Goal: Task Accomplishment & Management: Manage account settings

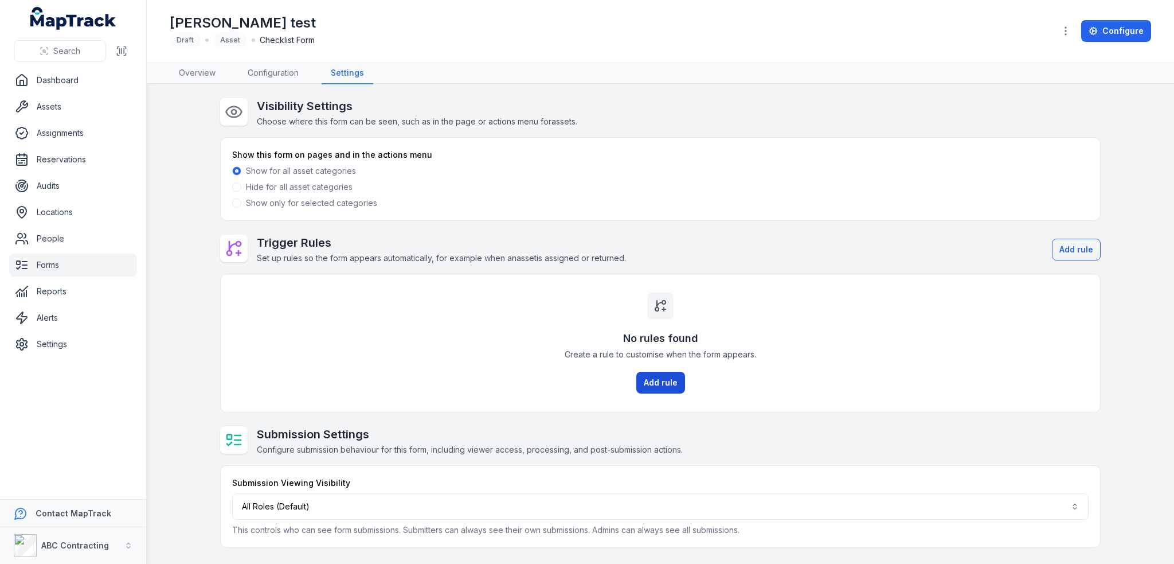
click at [677, 380] on button "Add rule" at bounding box center [660, 383] width 49 height 22
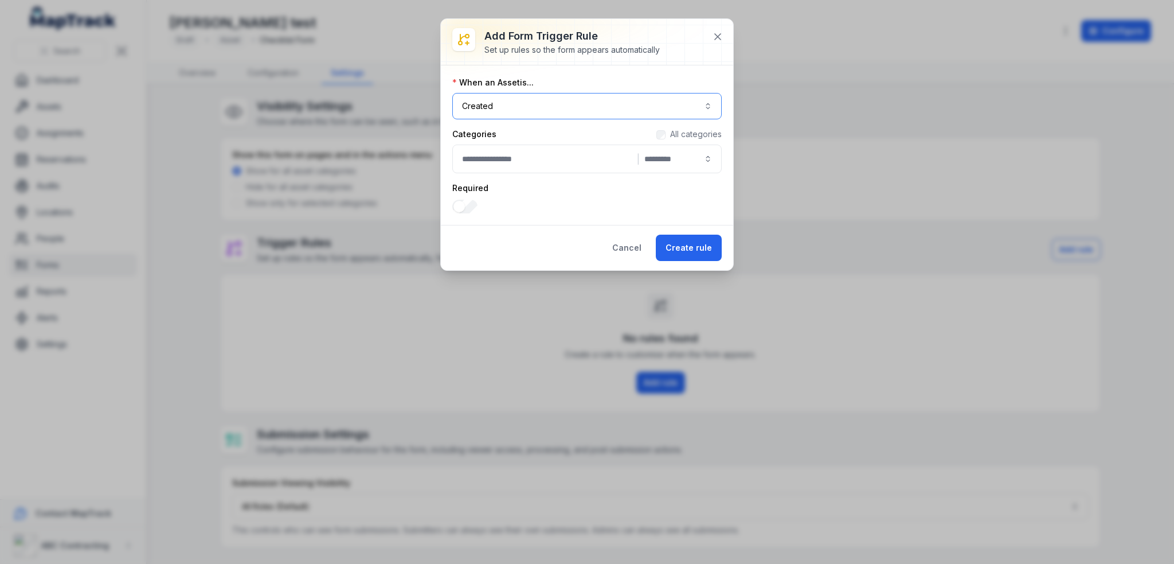
click at [708, 110] on button "Created ******" at bounding box center [586, 106] width 269 height 26
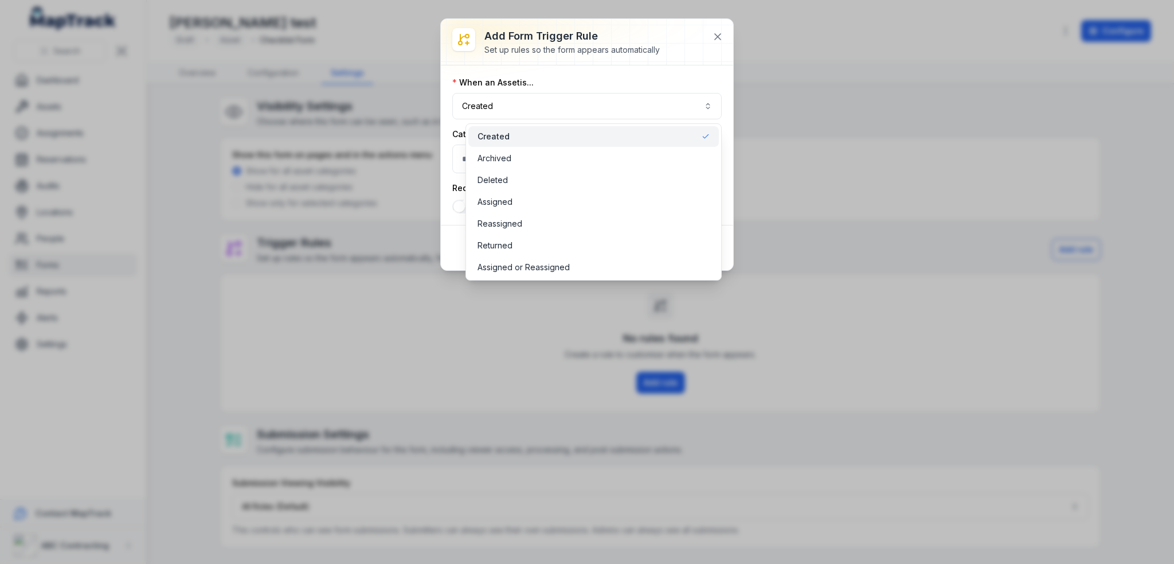
click at [441, 245] on div "Add form trigger rule Set up rules so the form appears automatically When an As…" at bounding box center [587, 144] width 292 height 251
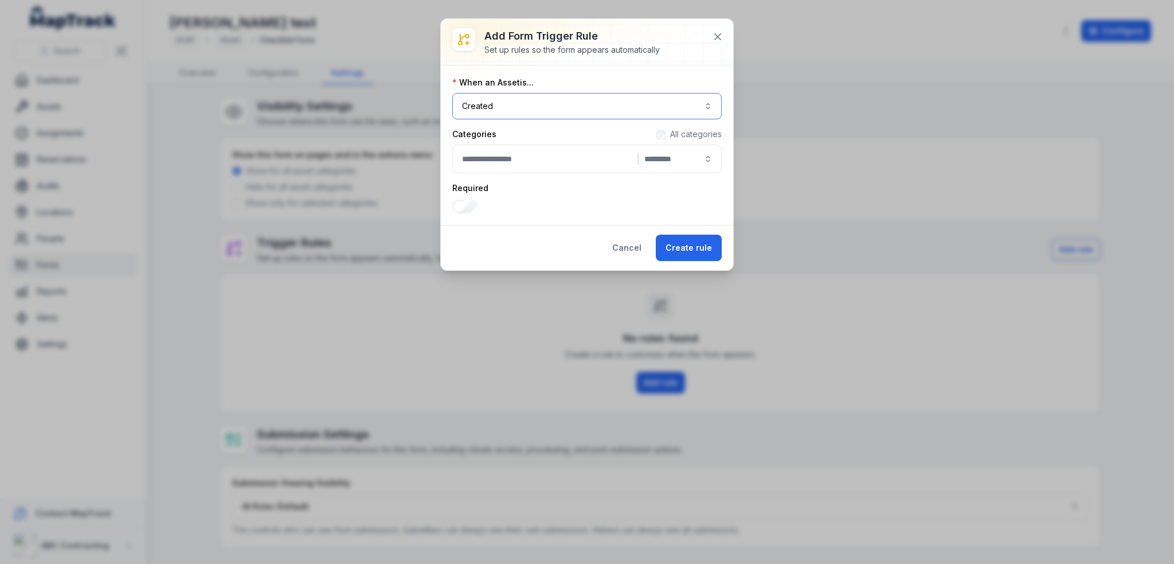
click at [672, 159] on button "|" at bounding box center [586, 158] width 269 height 29
click at [446, 225] on div "Cancel Create rule" at bounding box center [587, 247] width 292 height 45
click at [635, 243] on button "Cancel" at bounding box center [627, 247] width 49 height 26
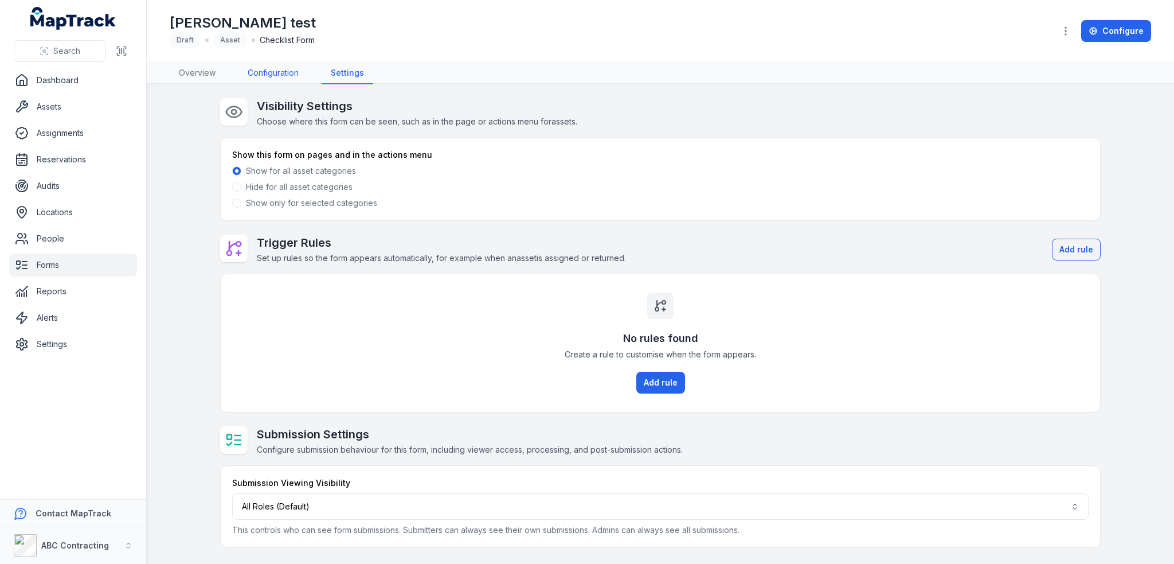
click at [282, 77] on link "Configuration" at bounding box center [273, 73] width 69 height 22
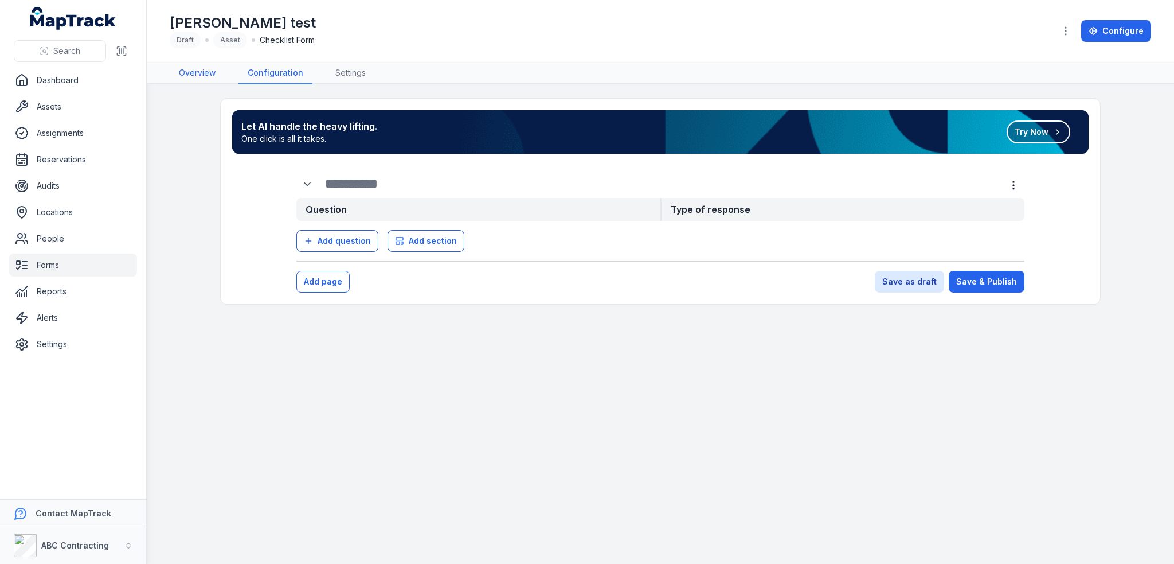
click at [210, 74] on link "Overview" at bounding box center [197, 73] width 55 height 22
click at [57, 261] on link "Forms" at bounding box center [73, 264] width 128 height 23
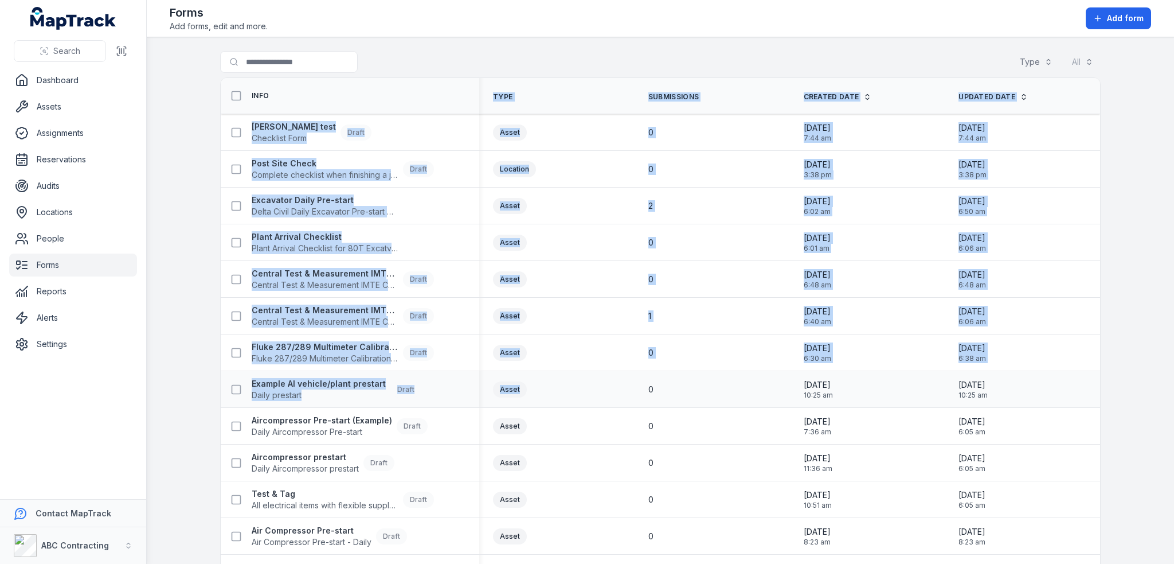
drag, startPoint x: 488, startPoint y: 88, endPoint x: 526, endPoint y: 388, distance: 302.3
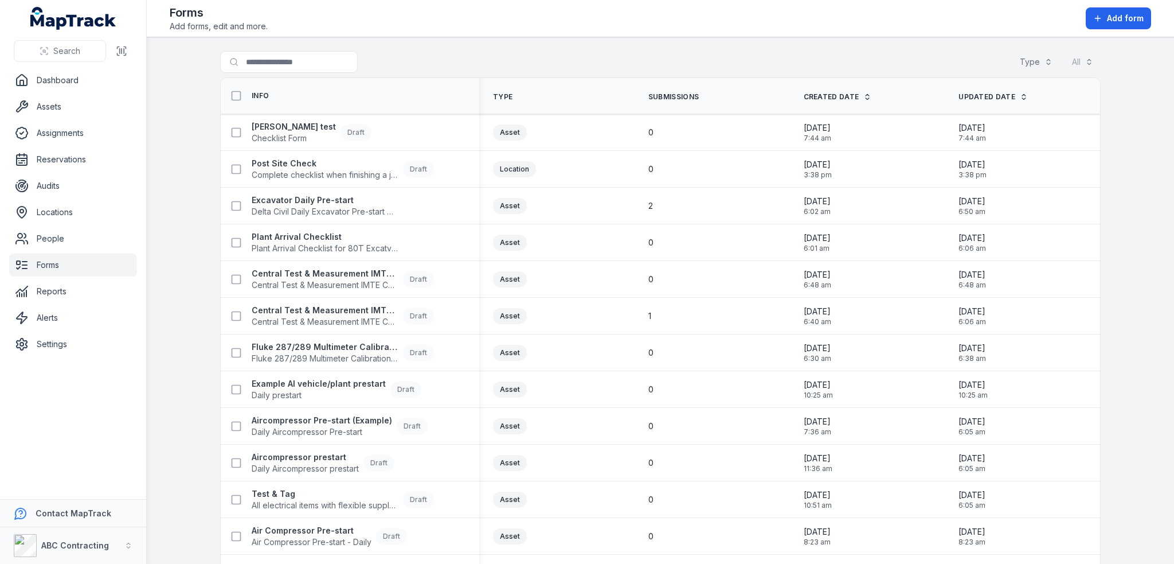
click at [471, 52] on div "Search for forms Type All" at bounding box center [660, 64] width 881 height 26
click at [350, 45] on main "Search for forms Type All Info Type Submissions Created Date Updated Date hanna…" at bounding box center [660, 300] width 1027 height 526
click at [255, 121] on strong "[PERSON_NAME] test" at bounding box center [294, 126] width 84 height 11
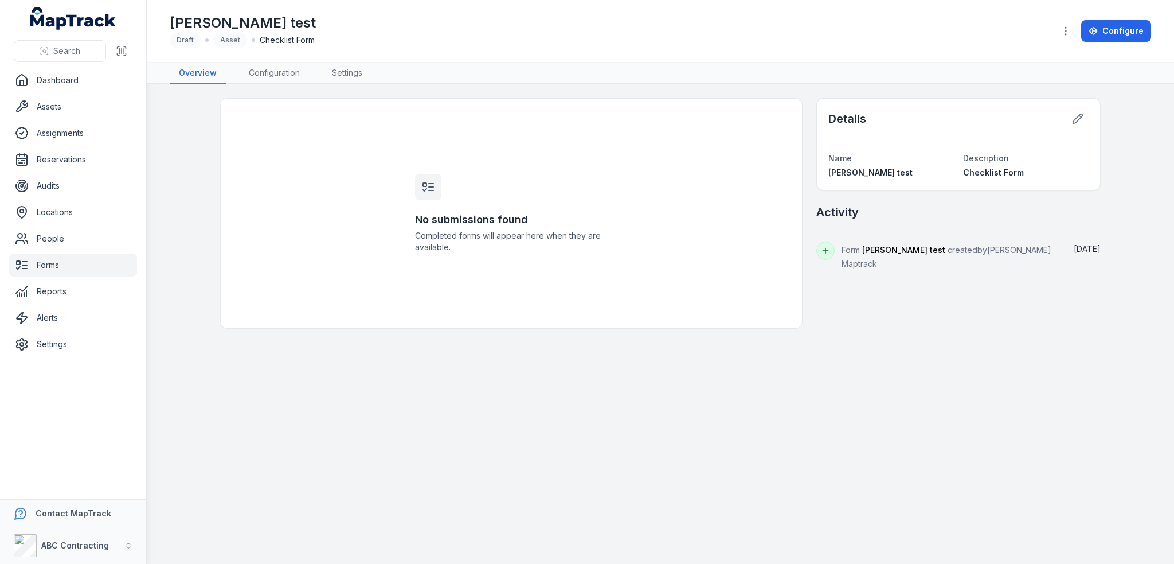
drag, startPoint x: 647, startPoint y: 18, endPoint x: 541, endPoint y: 35, distance: 106.8
click at [647, 18] on div "hanna test Draft Asset Checklist Form" at bounding box center [608, 31] width 876 height 34
click at [246, 75] on link "Configuration" at bounding box center [274, 73] width 69 height 22
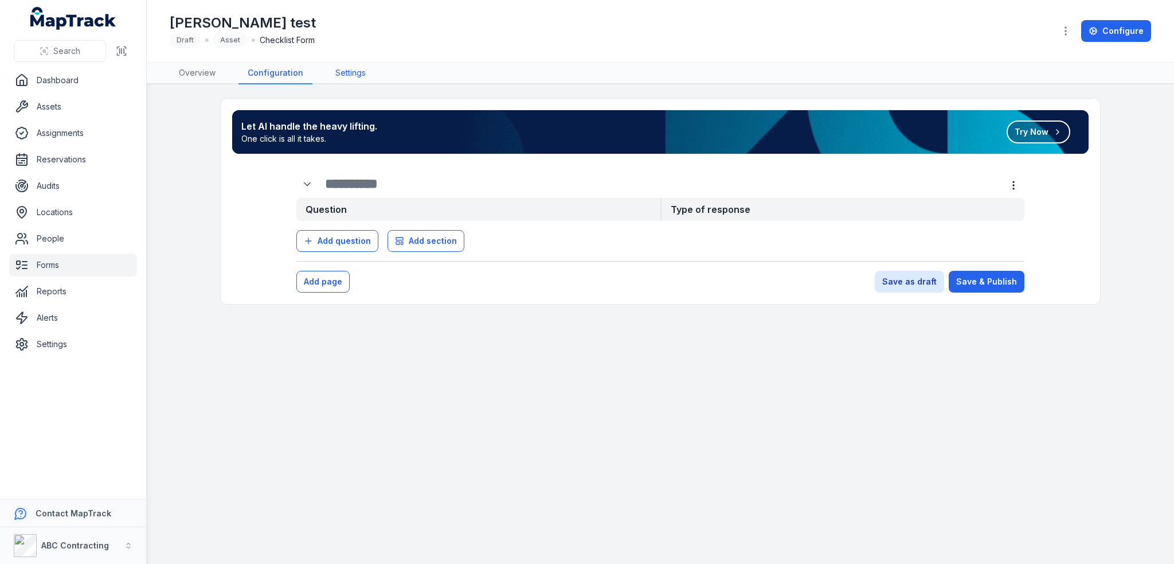
click at [343, 68] on link "Settings" at bounding box center [350, 73] width 49 height 22
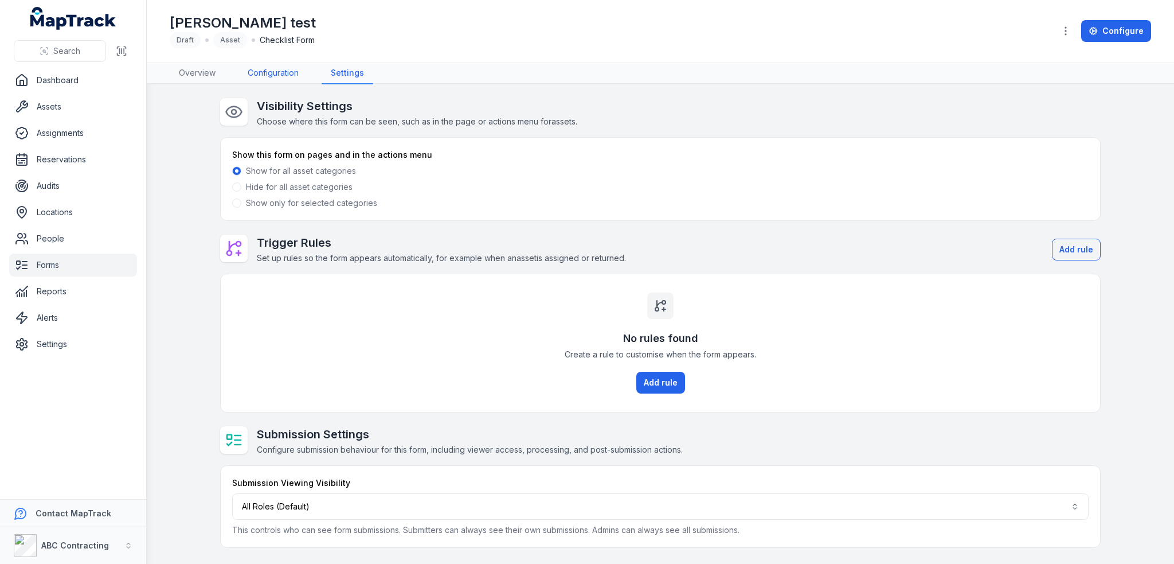
click at [296, 76] on link "Configuration" at bounding box center [273, 73] width 69 height 22
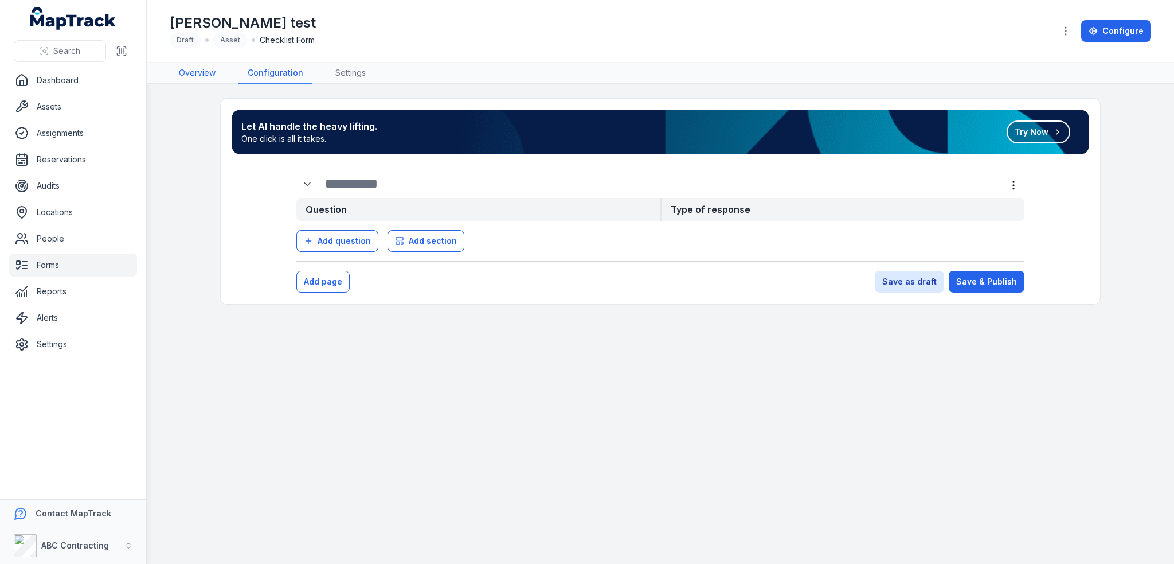
click at [215, 75] on link "Overview" at bounding box center [197, 73] width 55 height 22
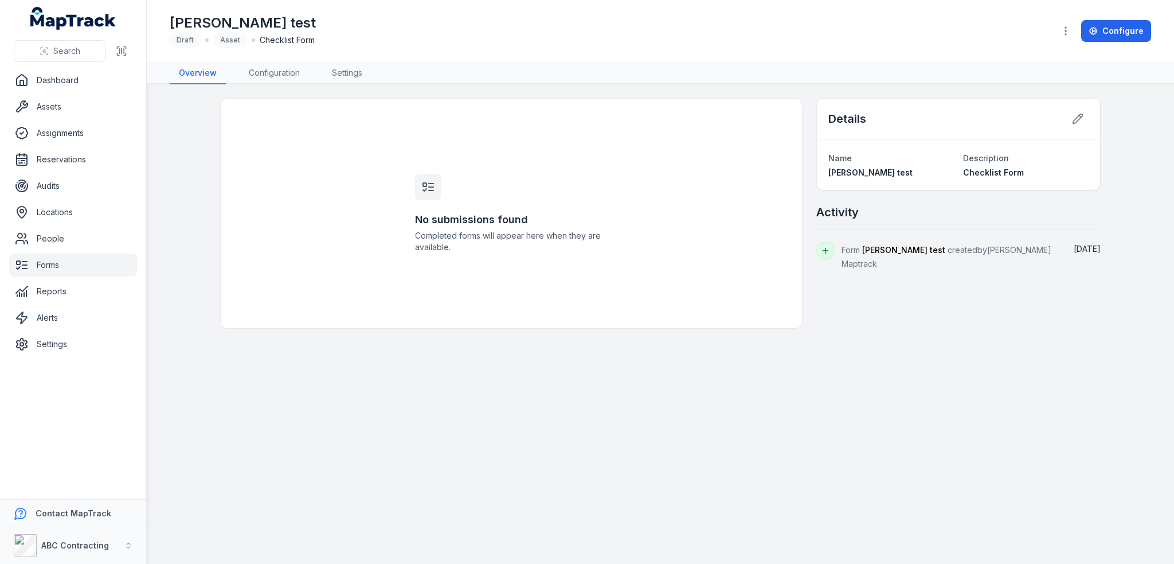
drag, startPoint x: 638, startPoint y: 377, endPoint x: 628, endPoint y: 382, distance: 10.5
click at [638, 377] on main "No submissions found Completed forms will appear here when they are available. …" at bounding box center [660, 323] width 1027 height 479
click at [287, 77] on link "Configuration" at bounding box center [274, 73] width 69 height 22
click at [280, 72] on link "Configuration" at bounding box center [274, 73] width 69 height 22
click at [54, 294] on link "Reports" at bounding box center [73, 291] width 128 height 23
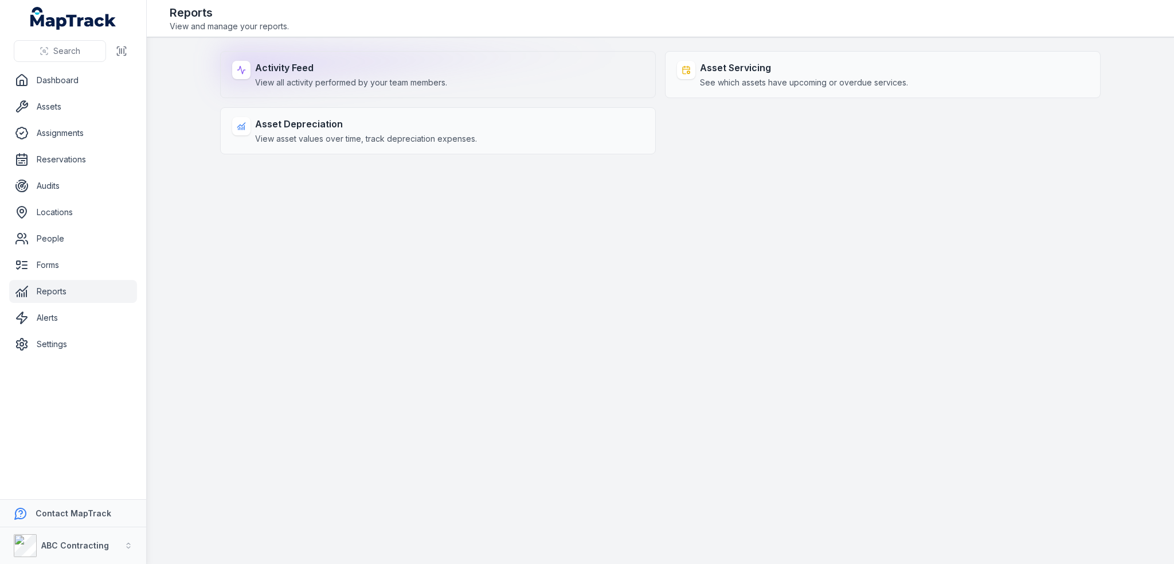
click at [422, 89] on div "Activity Feed View all activity performed by your team members." at bounding box center [438, 74] width 436 height 47
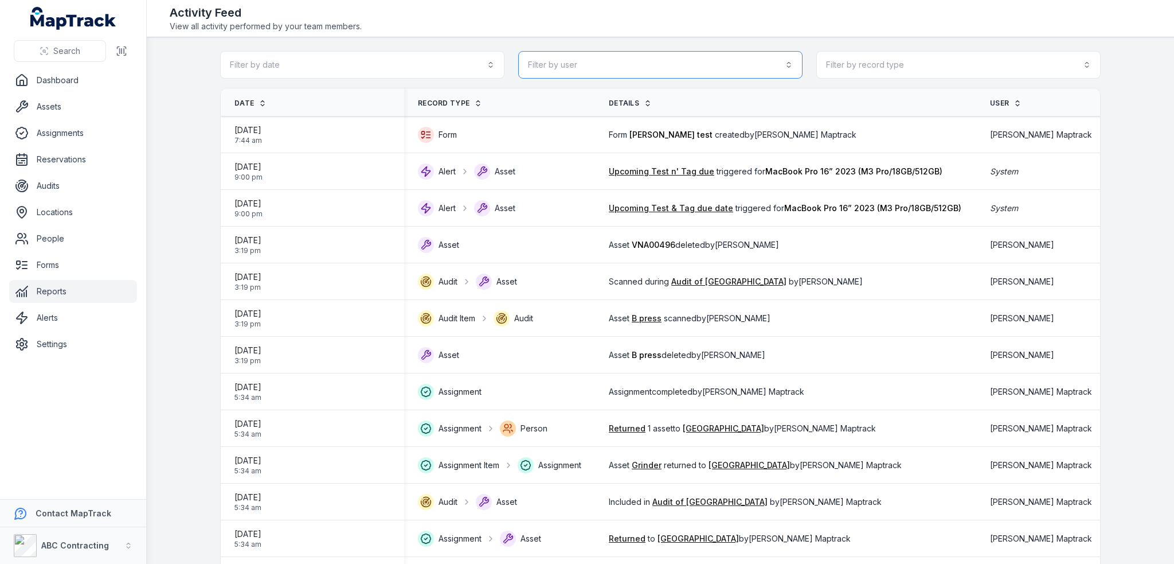
click at [659, 64] on button "Filter by user" at bounding box center [660, 65] width 284 height 28
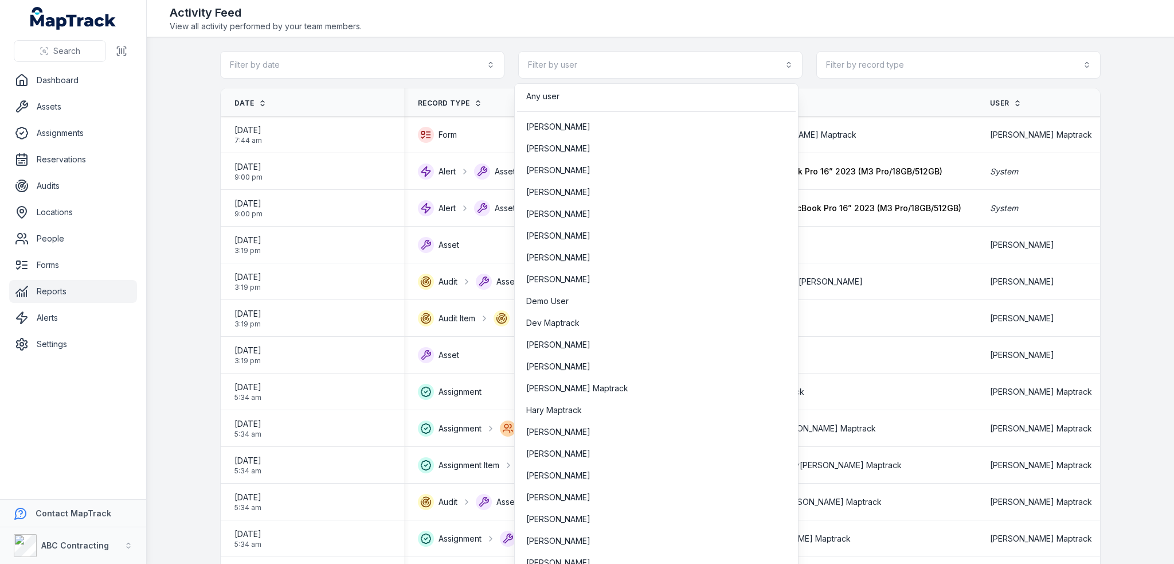
click at [910, 76] on div "Filter by date Filter by user Filter by record type" at bounding box center [660, 65] width 881 height 28
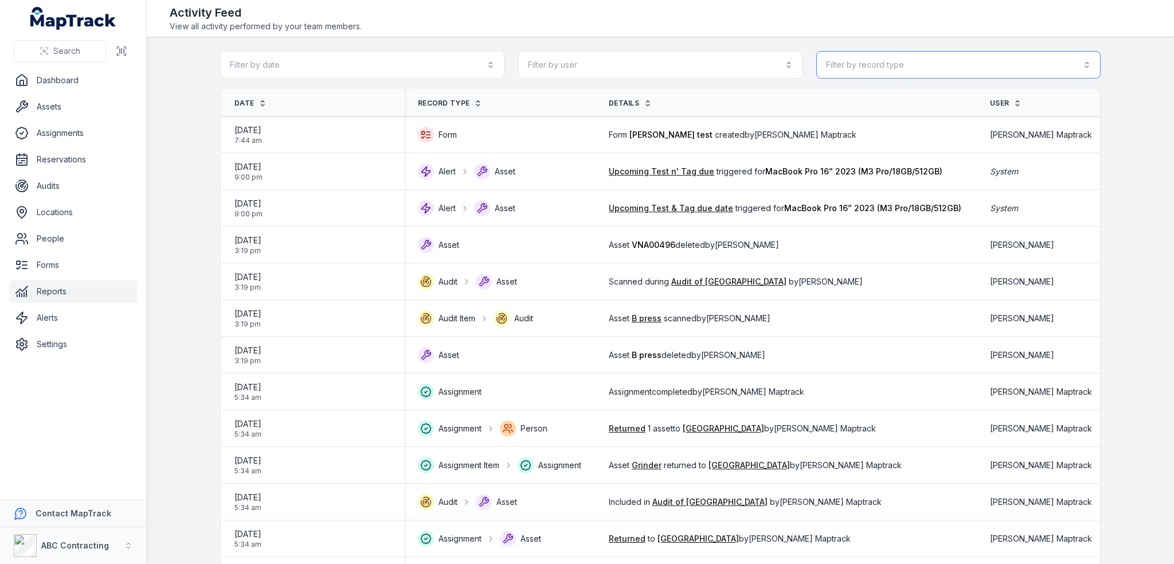
click at [918, 69] on button "Filter by record type" at bounding box center [958, 65] width 284 height 28
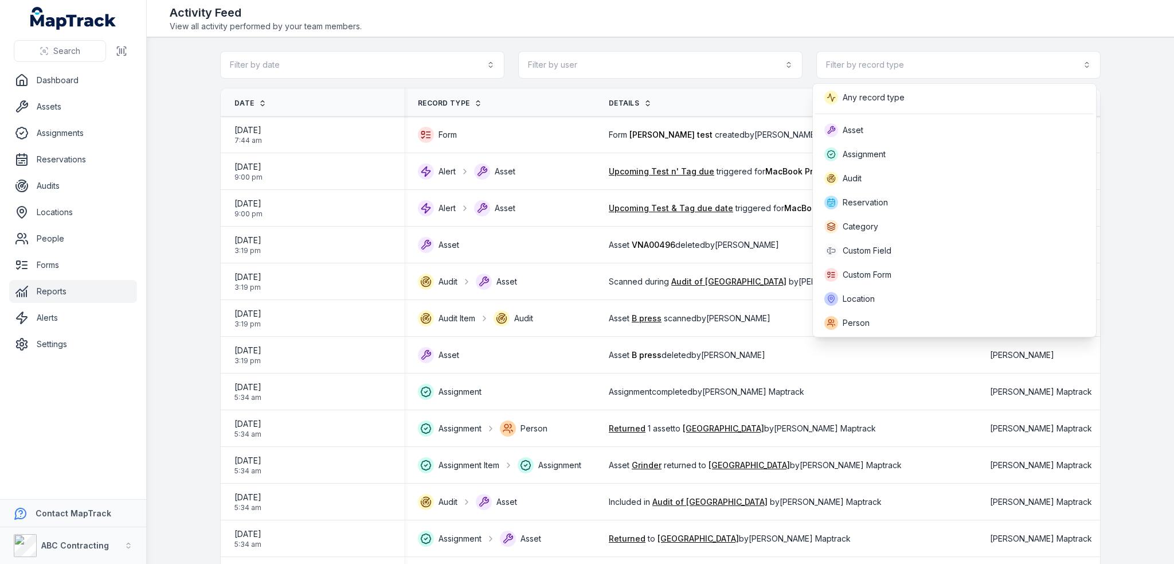
click at [333, 56] on div "Filter by date Filter by user Filter by record type" at bounding box center [660, 65] width 881 height 28
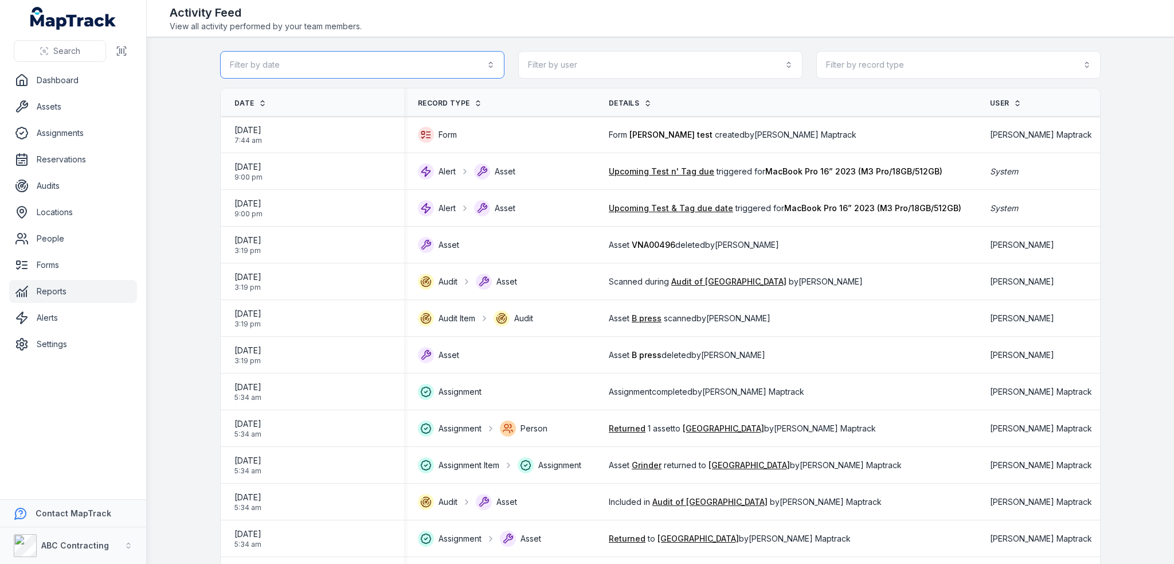
click at [332, 65] on button "Filter by date" at bounding box center [362, 65] width 284 height 28
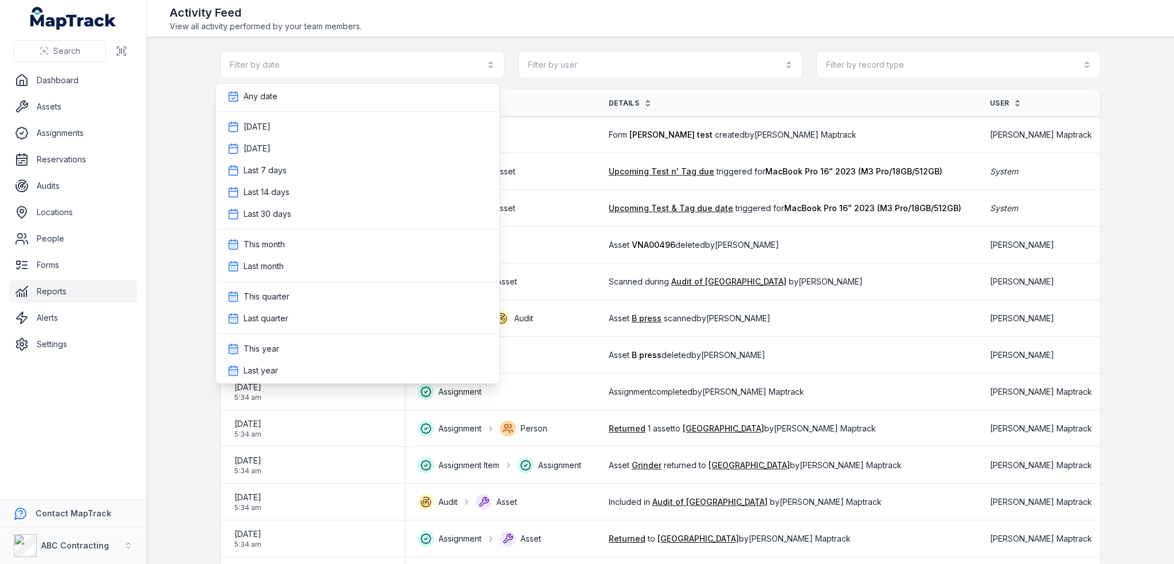
click at [522, 49] on main "Filter by date Filter by user Filter by record type Date Record Type Details Us…" at bounding box center [660, 300] width 1027 height 526
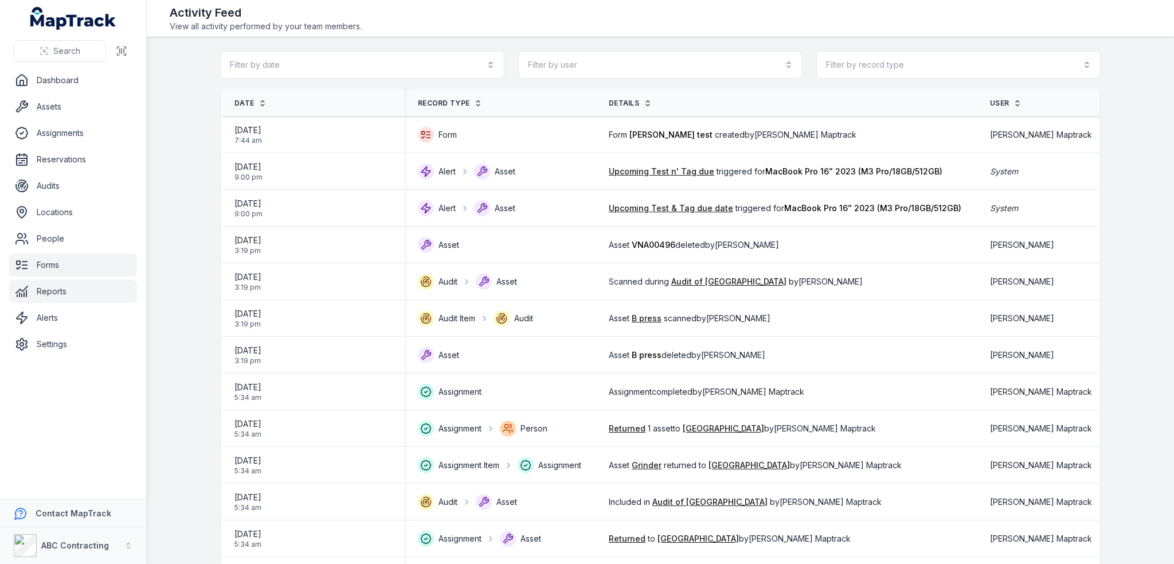
click at [62, 260] on link "Forms" at bounding box center [73, 264] width 128 height 23
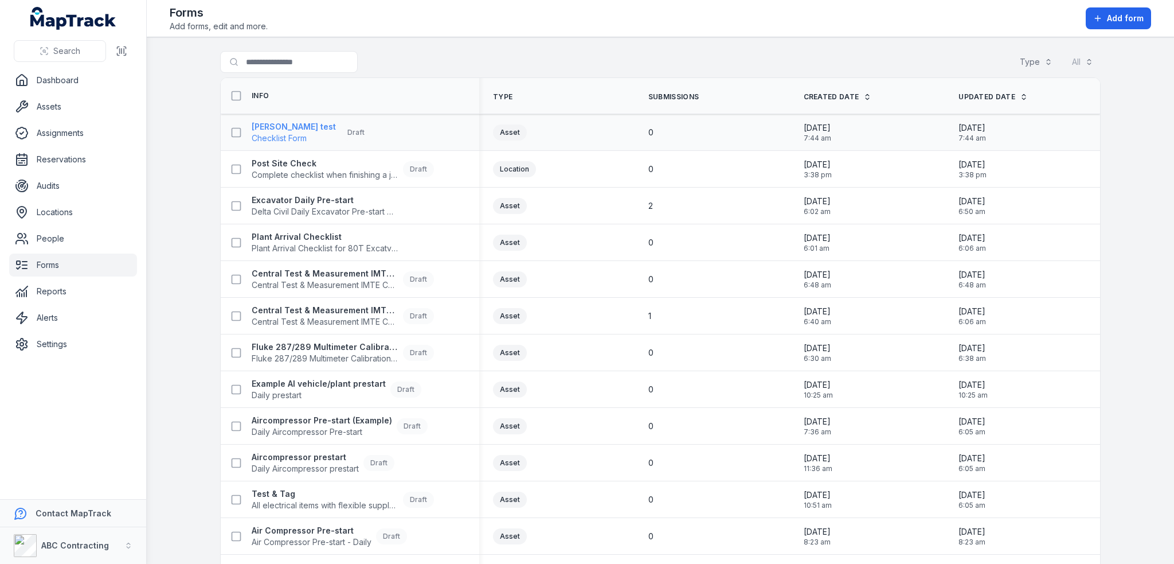
click at [266, 128] on strong "[PERSON_NAME] test" at bounding box center [294, 126] width 84 height 11
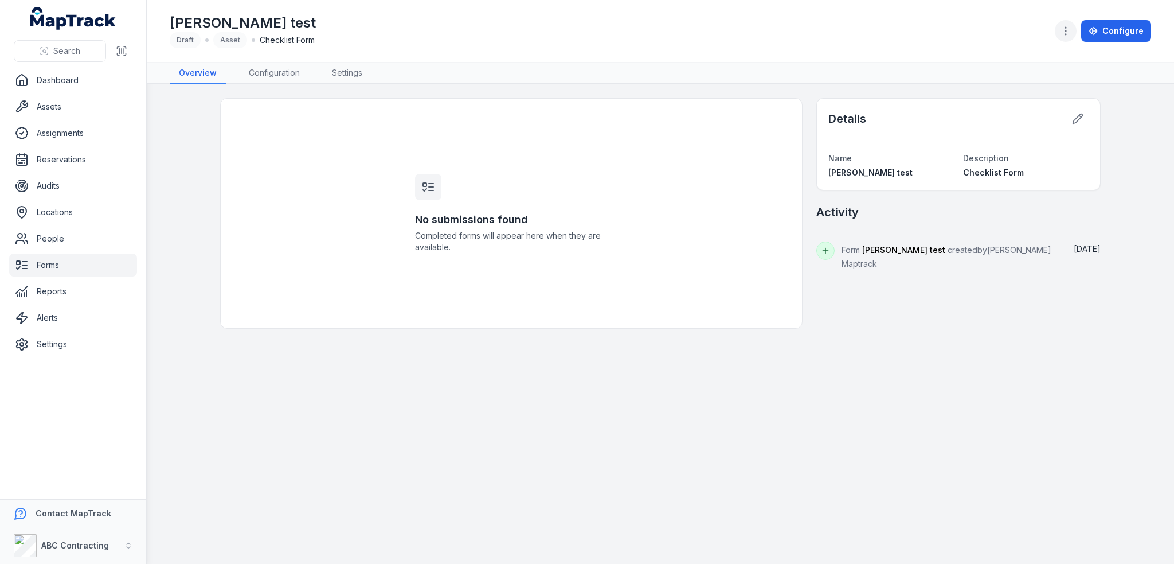
click at [1064, 28] on icon "button" at bounding box center [1065, 30] width 11 height 11
click at [981, 137] on div "Delete form" at bounding box center [1011, 133] width 128 height 21
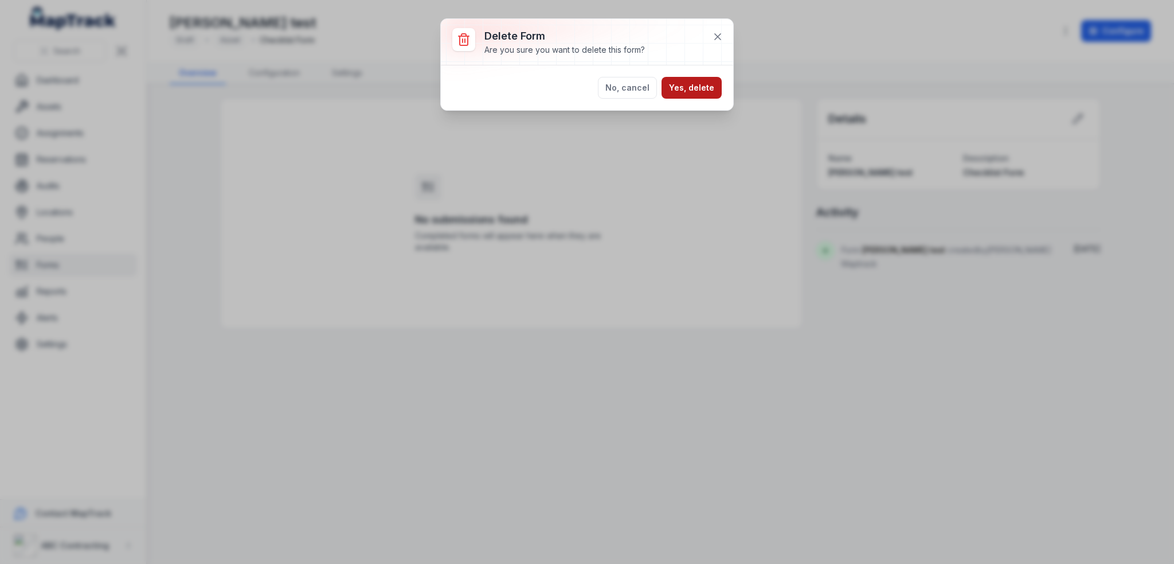
click at [682, 84] on button "Yes, delete" at bounding box center [692, 88] width 60 height 22
